Goal: Find specific page/section: Find specific page/section

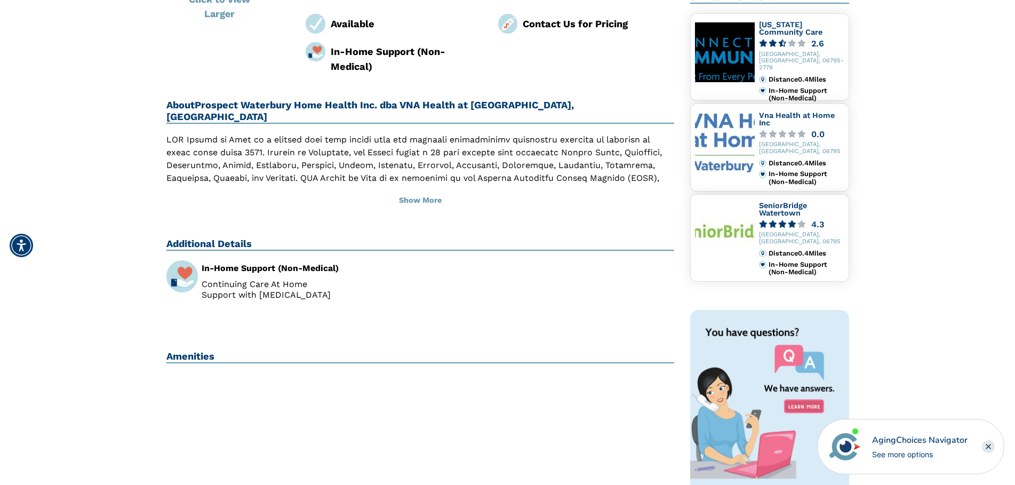
scroll to position [267, 0]
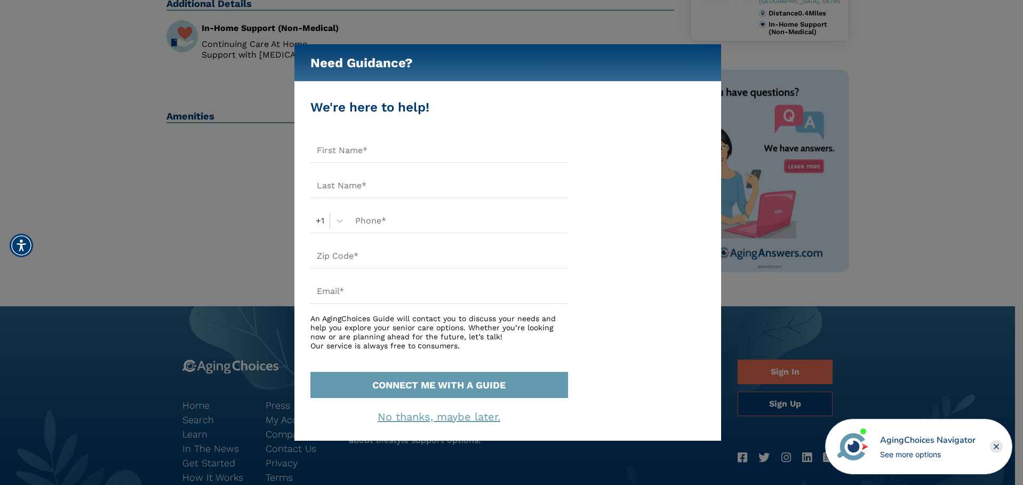
scroll to position [480, 0]
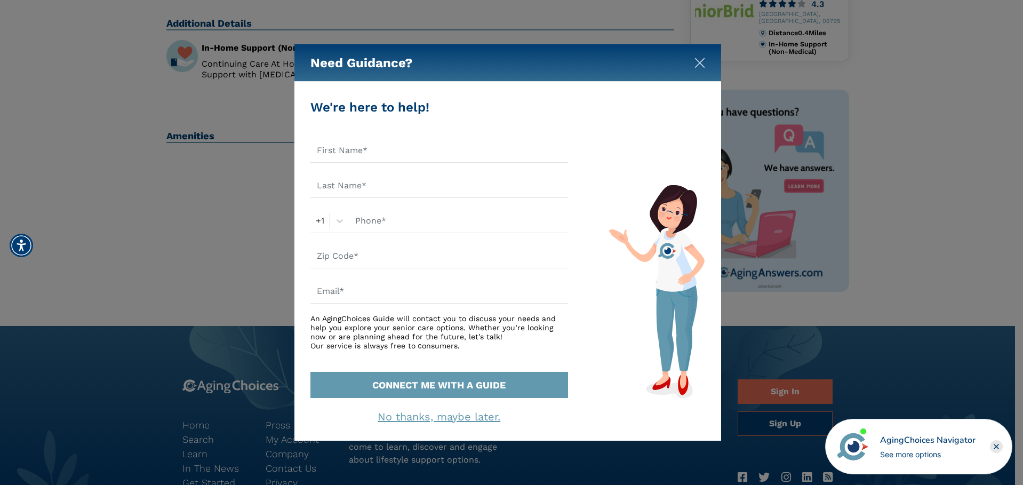
click at [697, 58] on img "Close" at bounding box center [700, 63] width 11 height 11
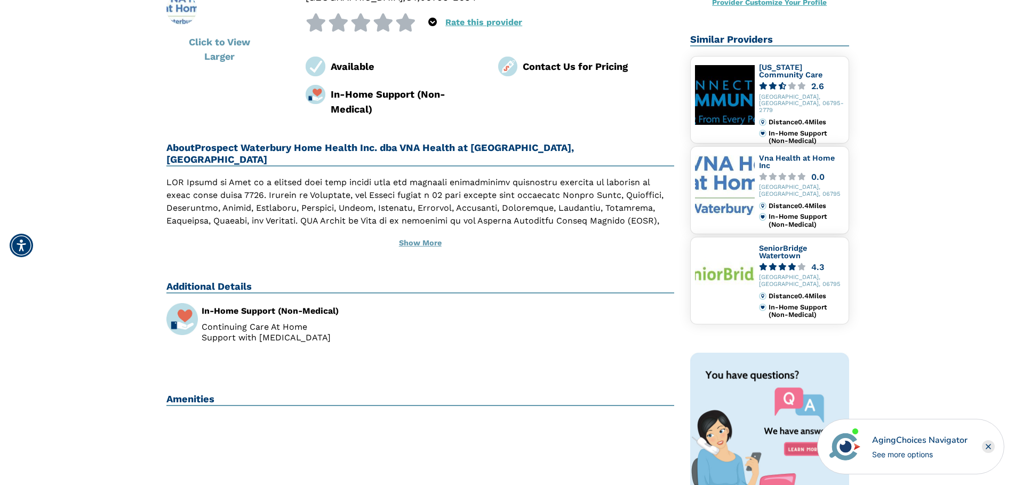
scroll to position [213, 0]
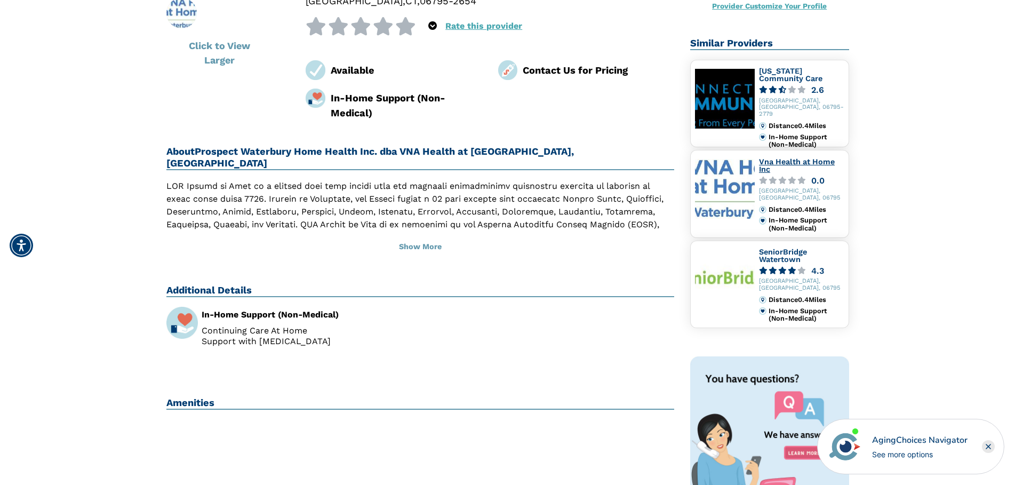
click at [769, 161] on link "Vna Health at Home Inc" at bounding box center [797, 165] width 76 height 16
